Goal: Information Seeking & Learning: Learn about a topic

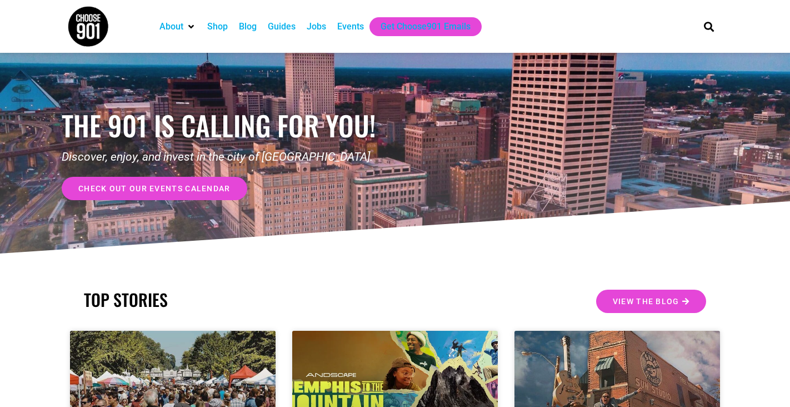
click at [314, 41] on div "About Contact Us Donate Shop Blog Guides Jobs Events Get Choose901 Emails" at bounding box center [419, 26] width 542 height 53
click at [316, 26] on div "Jobs" at bounding box center [316, 26] width 19 height 13
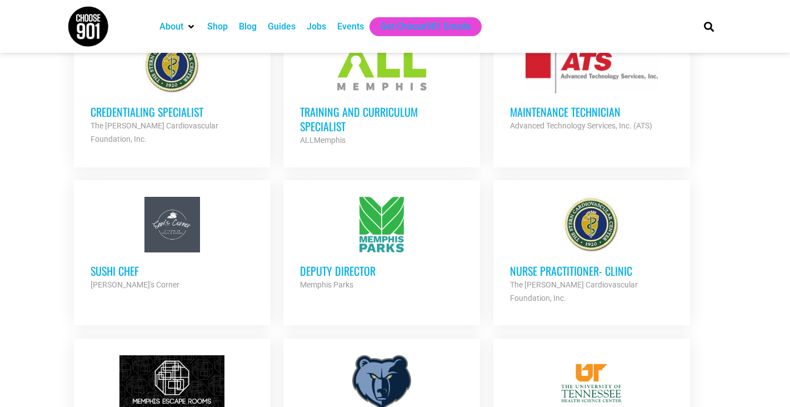
scroll to position [768, 0]
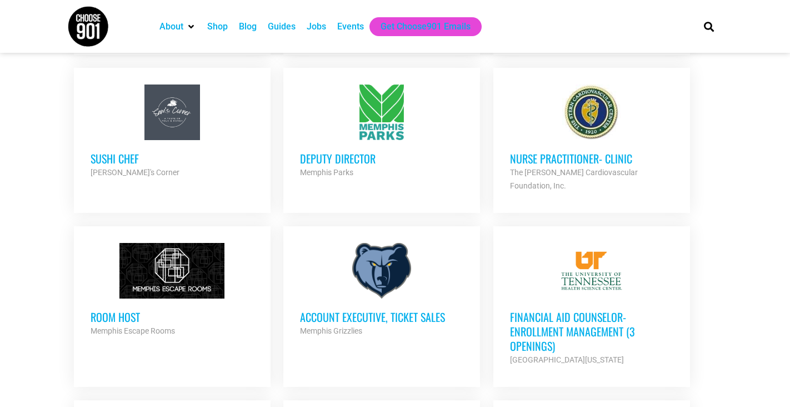
click at [114, 309] on h3 "Room Host" at bounding box center [172, 316] width 163 height 14
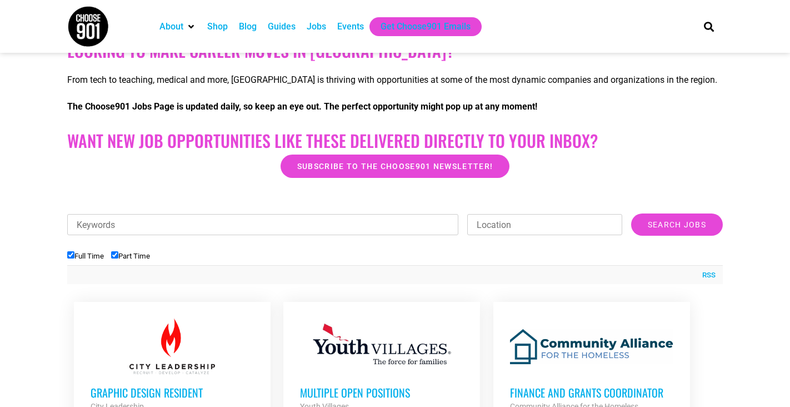
scroll to position [141, 0]
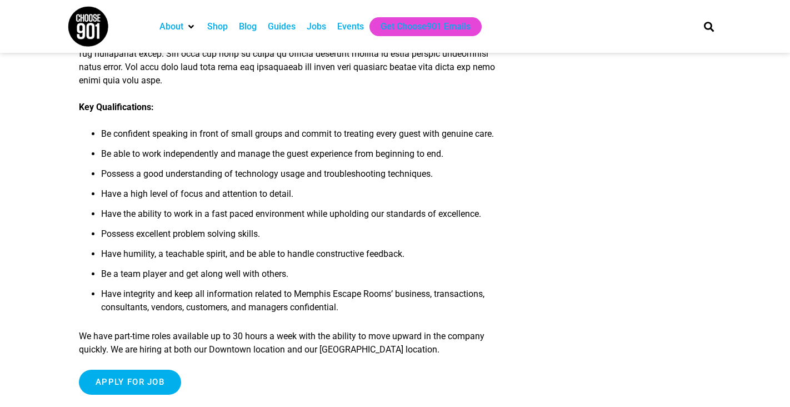
scroll to position [310, 0]
